Goal: Information Seeking & Learning: Learn about a topic

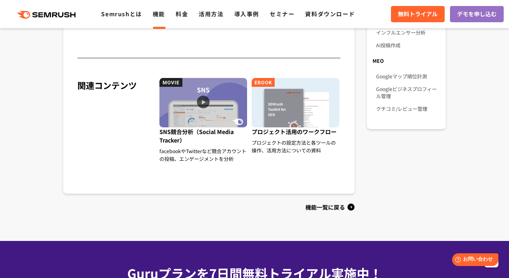
scroll to position [577, 0]
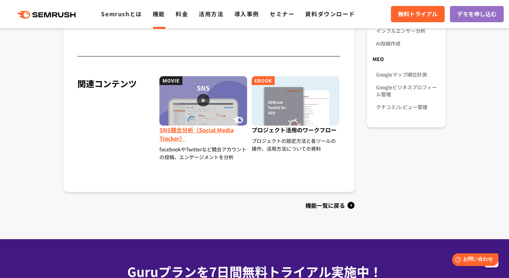
click at [185, 143] on span "SNS競合分析（Social Media Tracker）" at bounding box center [203, 136] width 89 height 20
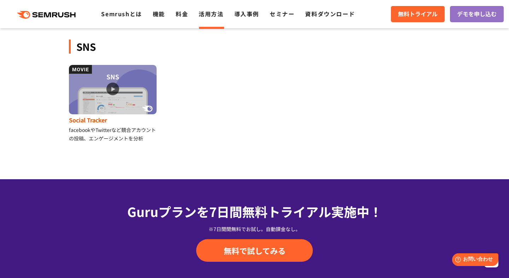
click at [132, 129] on div "facebookやTwitterなど競合アカウントの投稿、エンゲージメントを分析" at bounding box center [113, 134] width 89 height 17
